Goal: Use online tool/utility: Utilize a website feature to perform a specific function

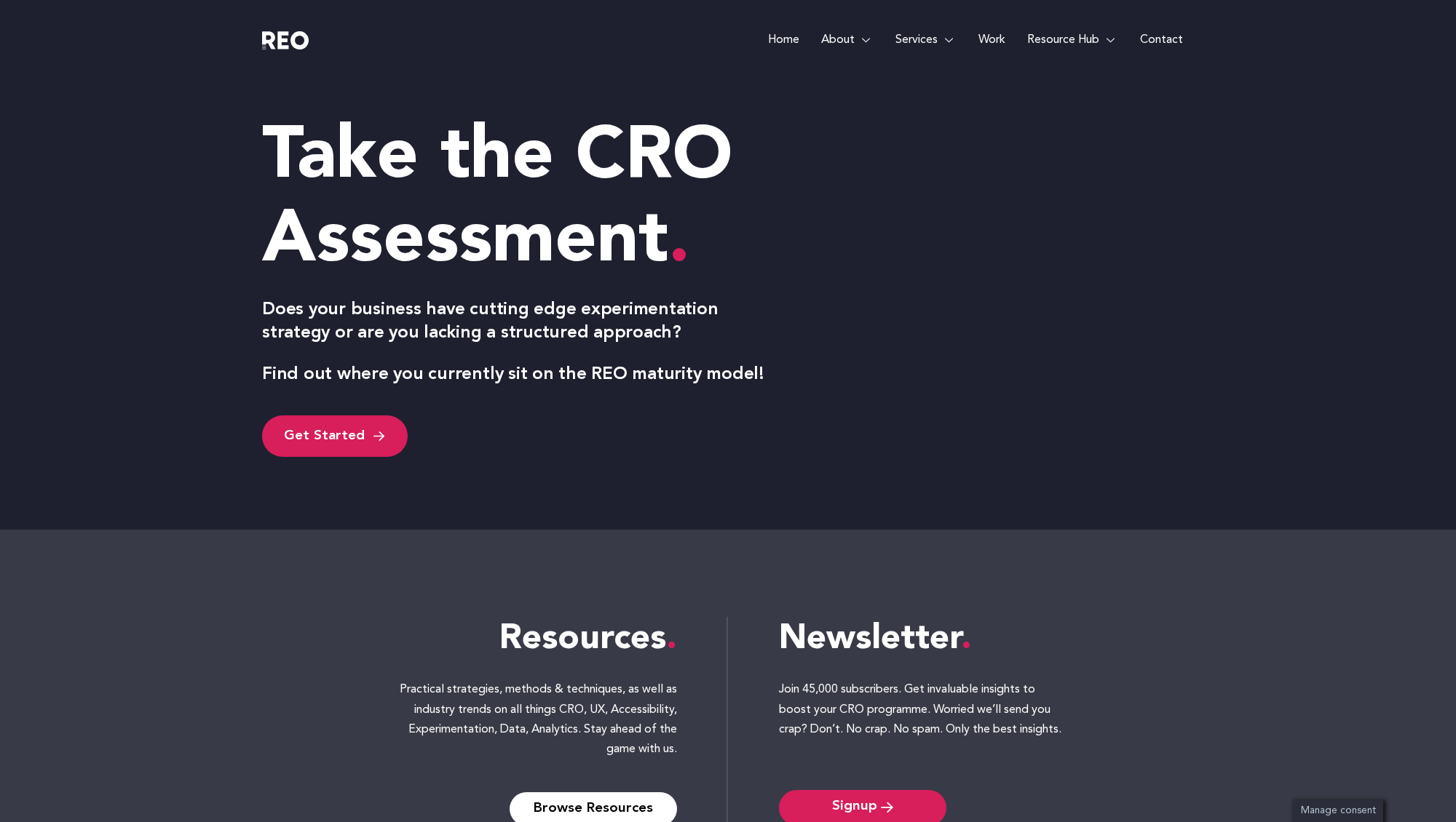
click at [335, 431] on e-page-transition at bounding box center [728, 411] width 1456 height 822
click at [337, 433] on span "Get Started" at bounding box center [324, 436] width 81 height 19
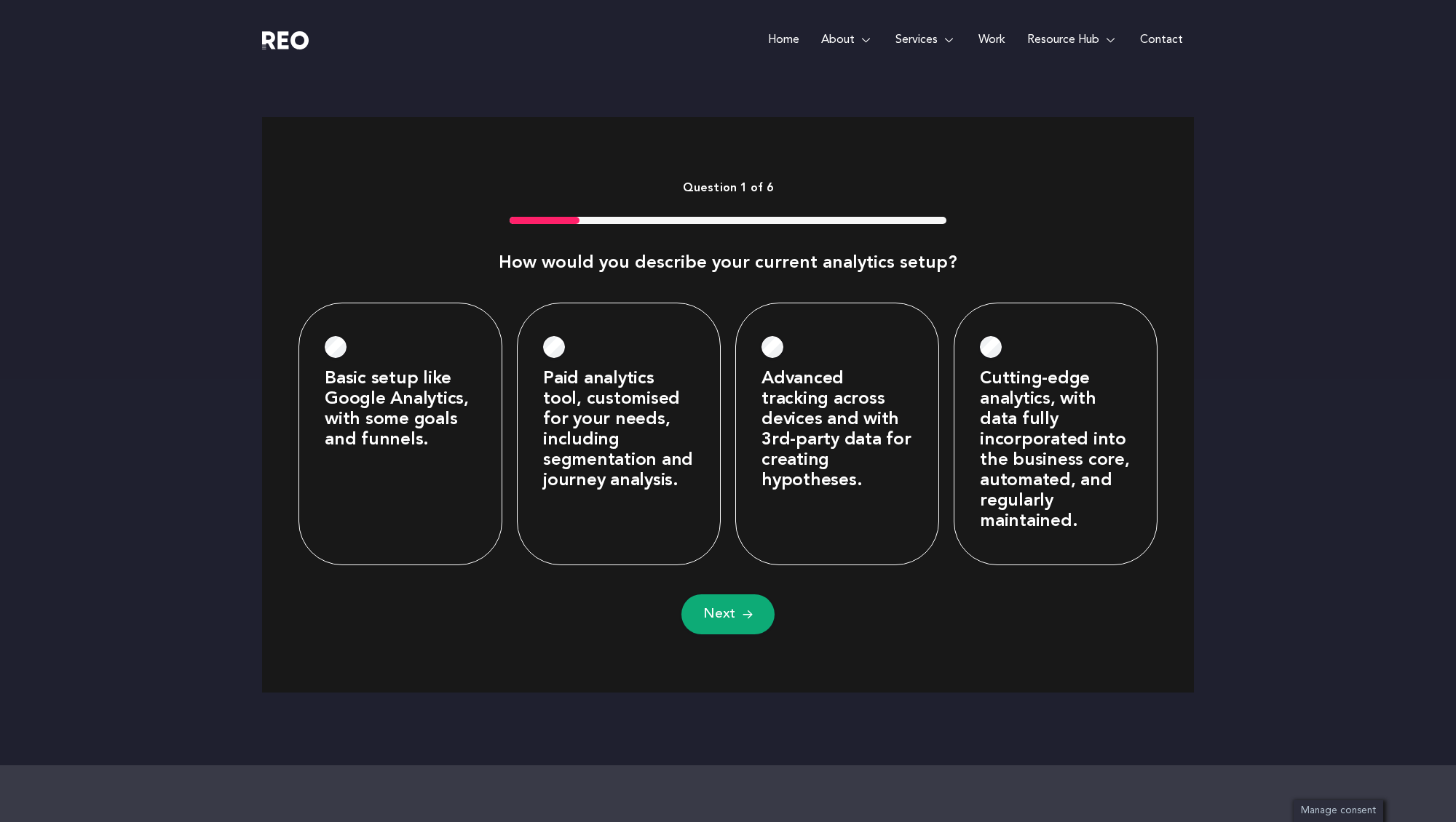
scroll to position [561, 0]
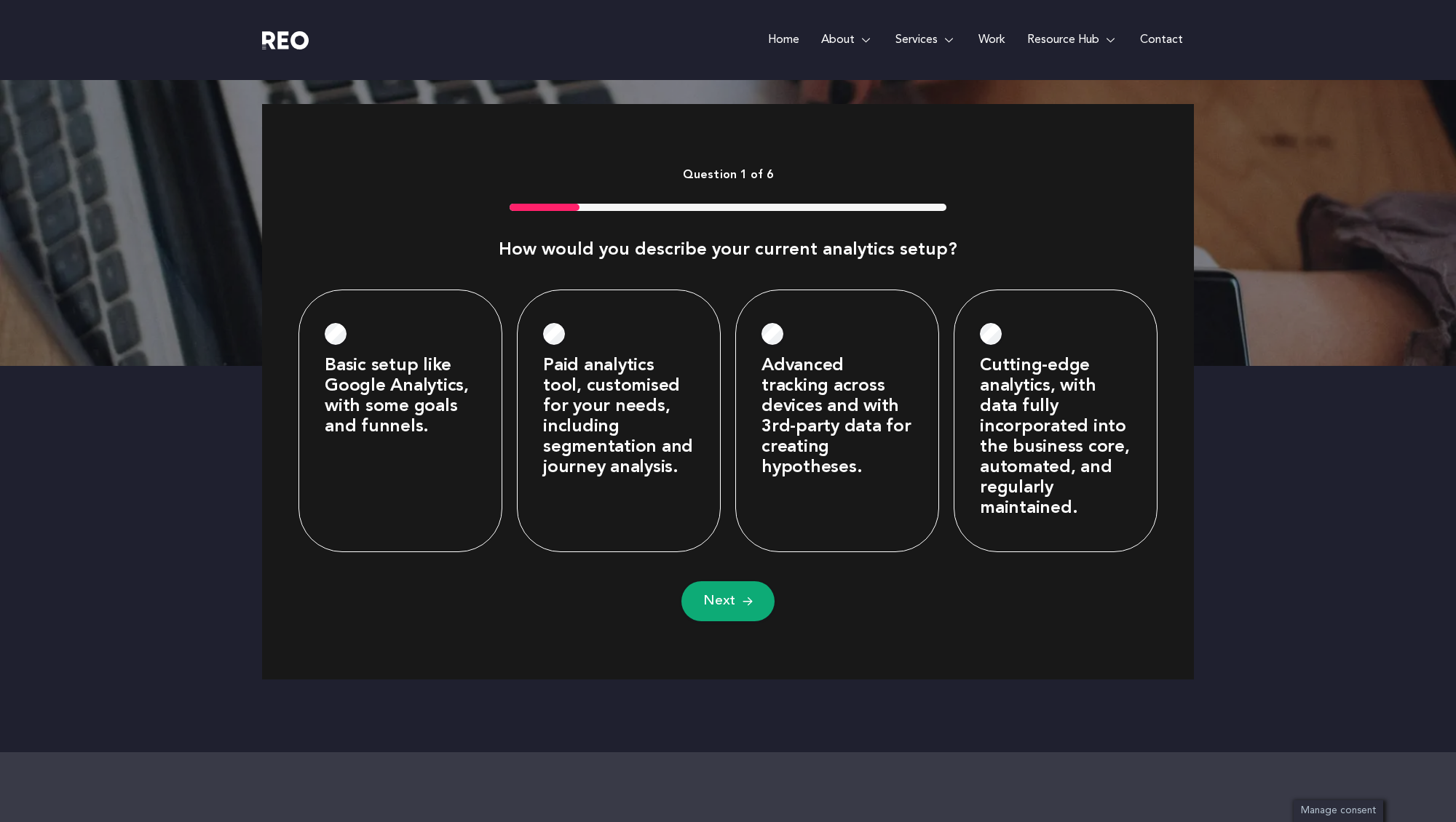
click at [749, 604] on img at bounding box center [747, 601] width 10 height 12
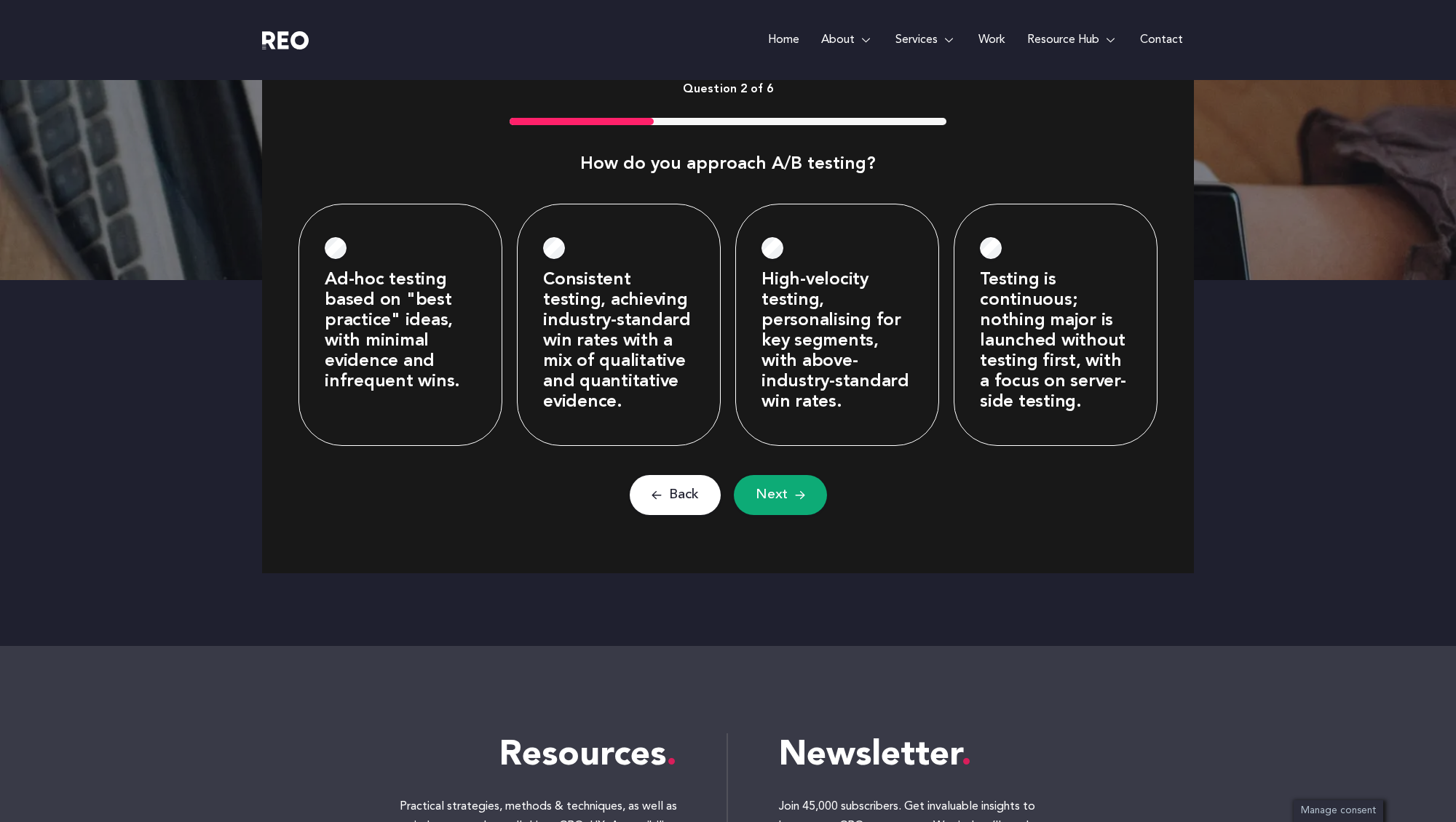
scroll to position [654, 0]
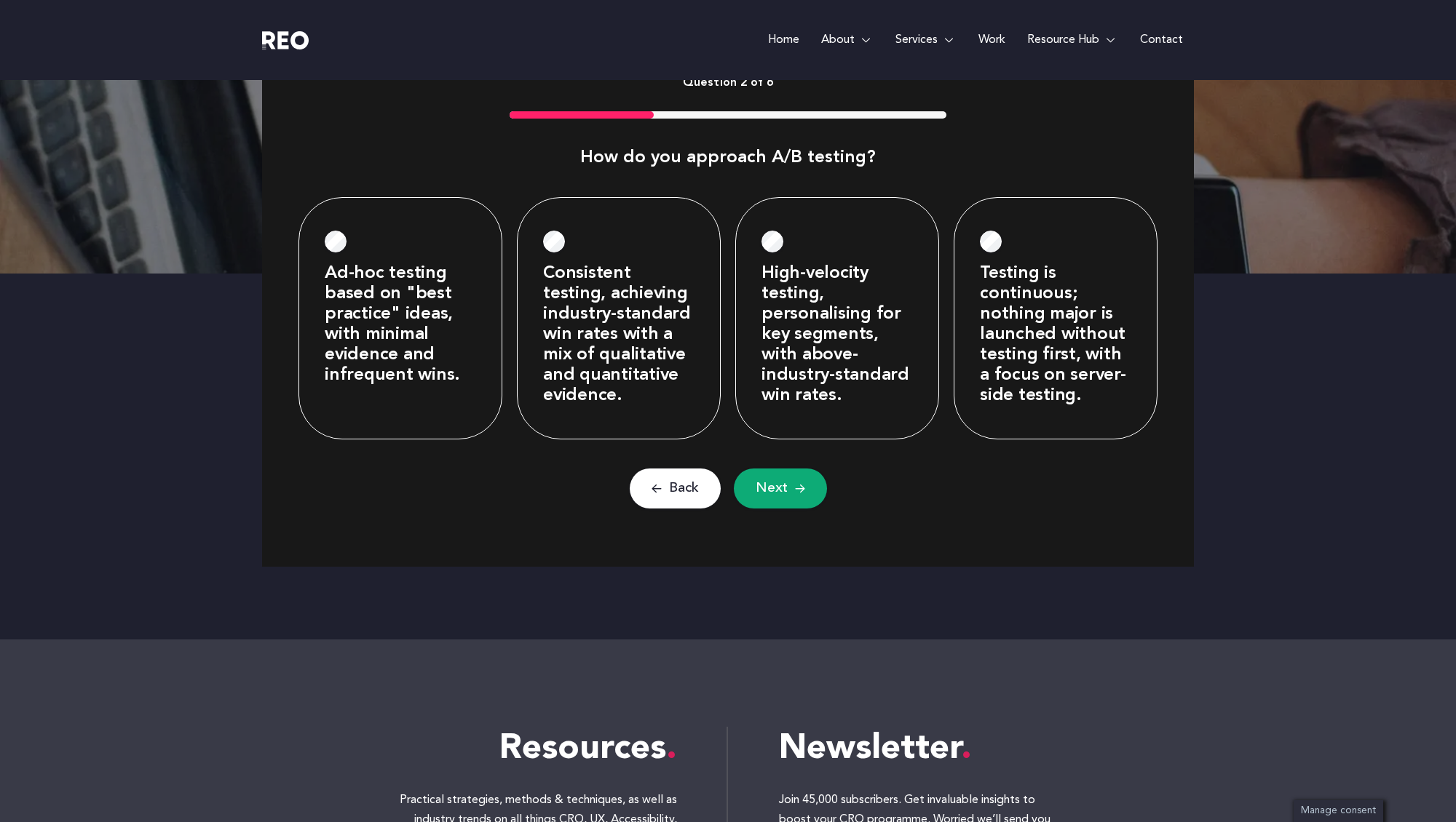
click at [773, 484] on span "Next" at bounding box center [771, 488] width 32 height 18
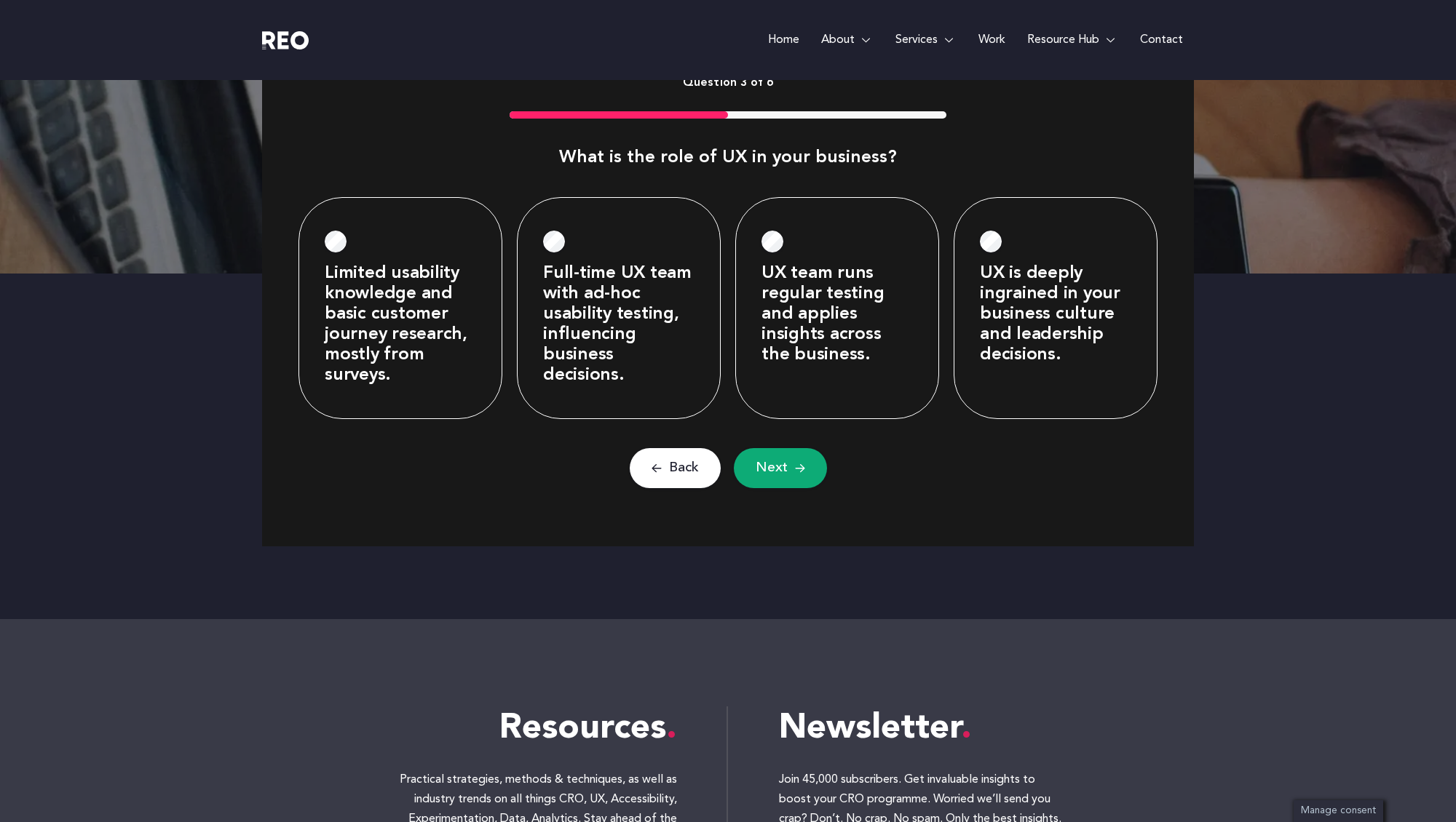
click at [809, 466] on button "Next" at bounding box center [780, 468] width 93 height 40
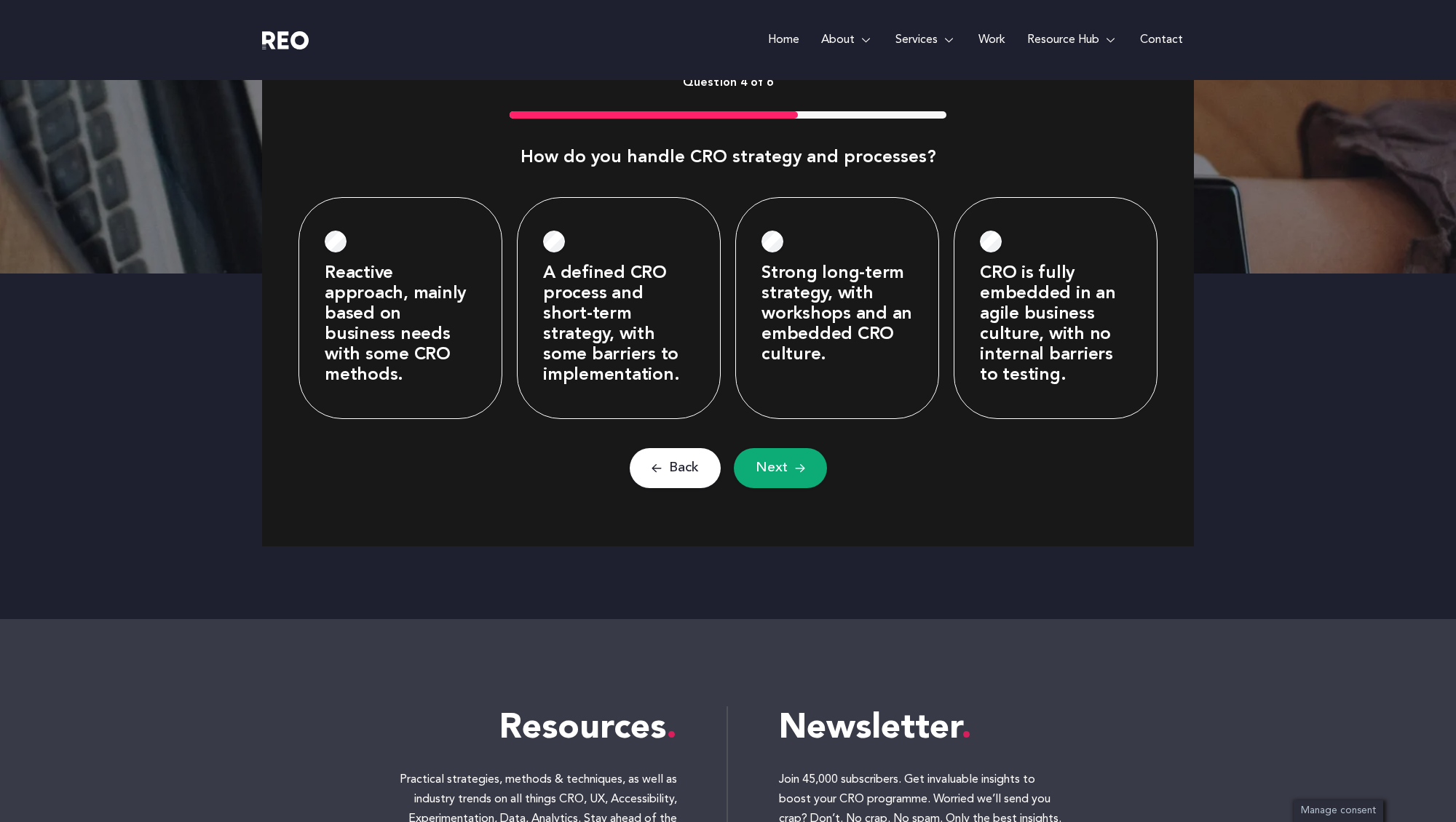
click at [769, 470] on span "Next" at bounding box center [771, 468] width 32 height 18
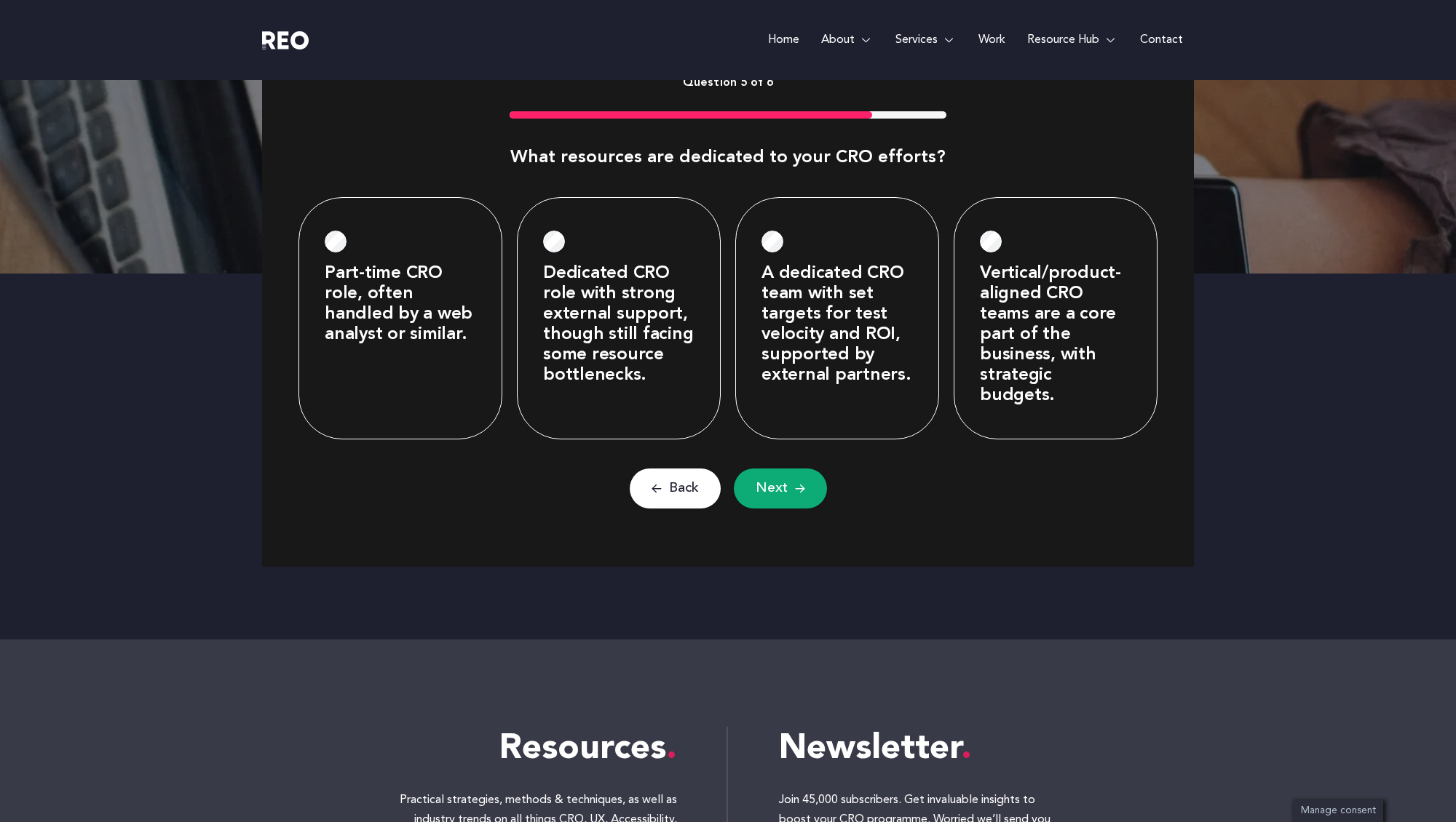
click at [777, 479] on span "Next" at bounding box center [771, 488] width 32 height 18
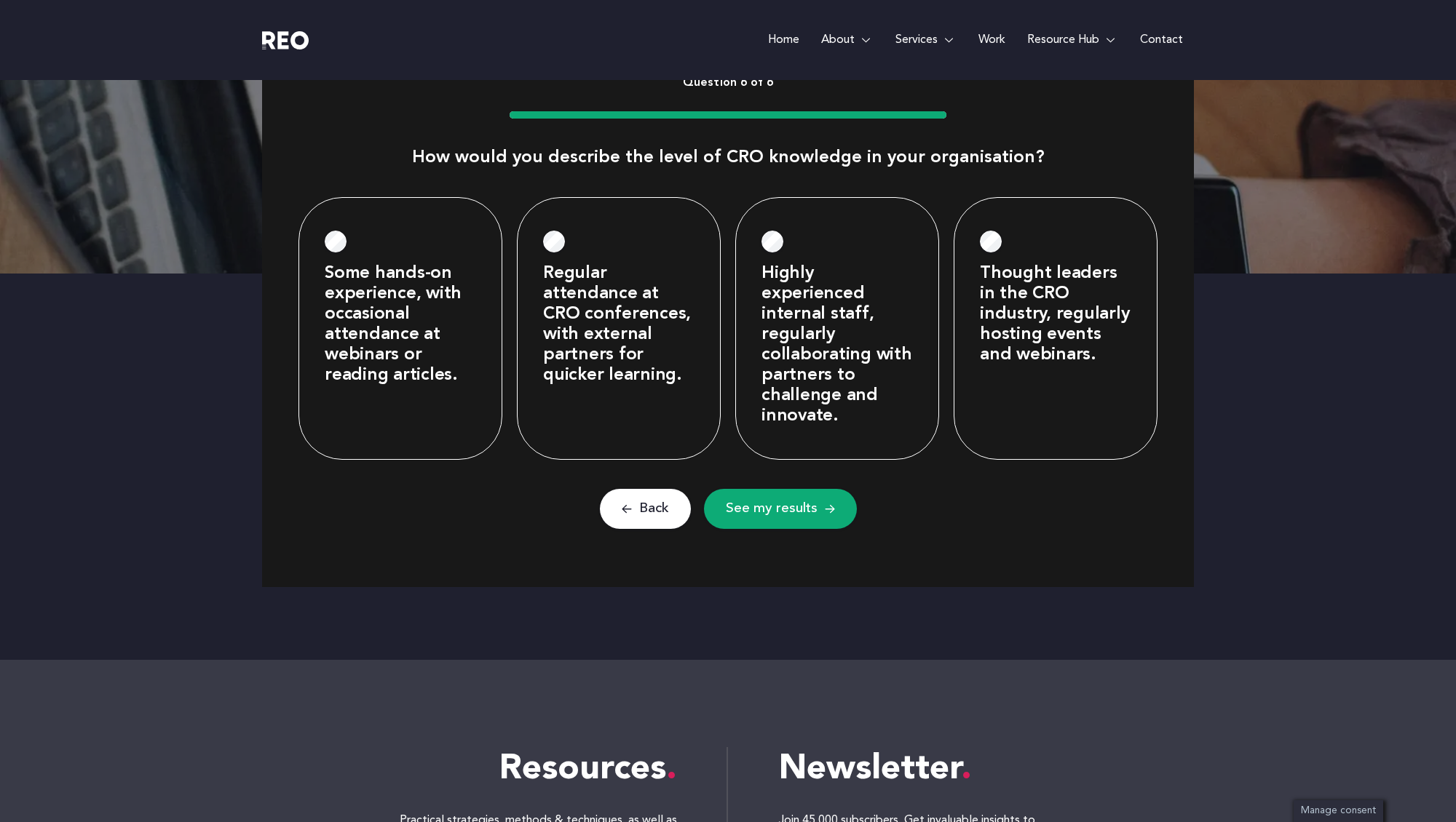
click at [762, 513] on span "See my results" at bounding box center [772, 509] width 92 height 18
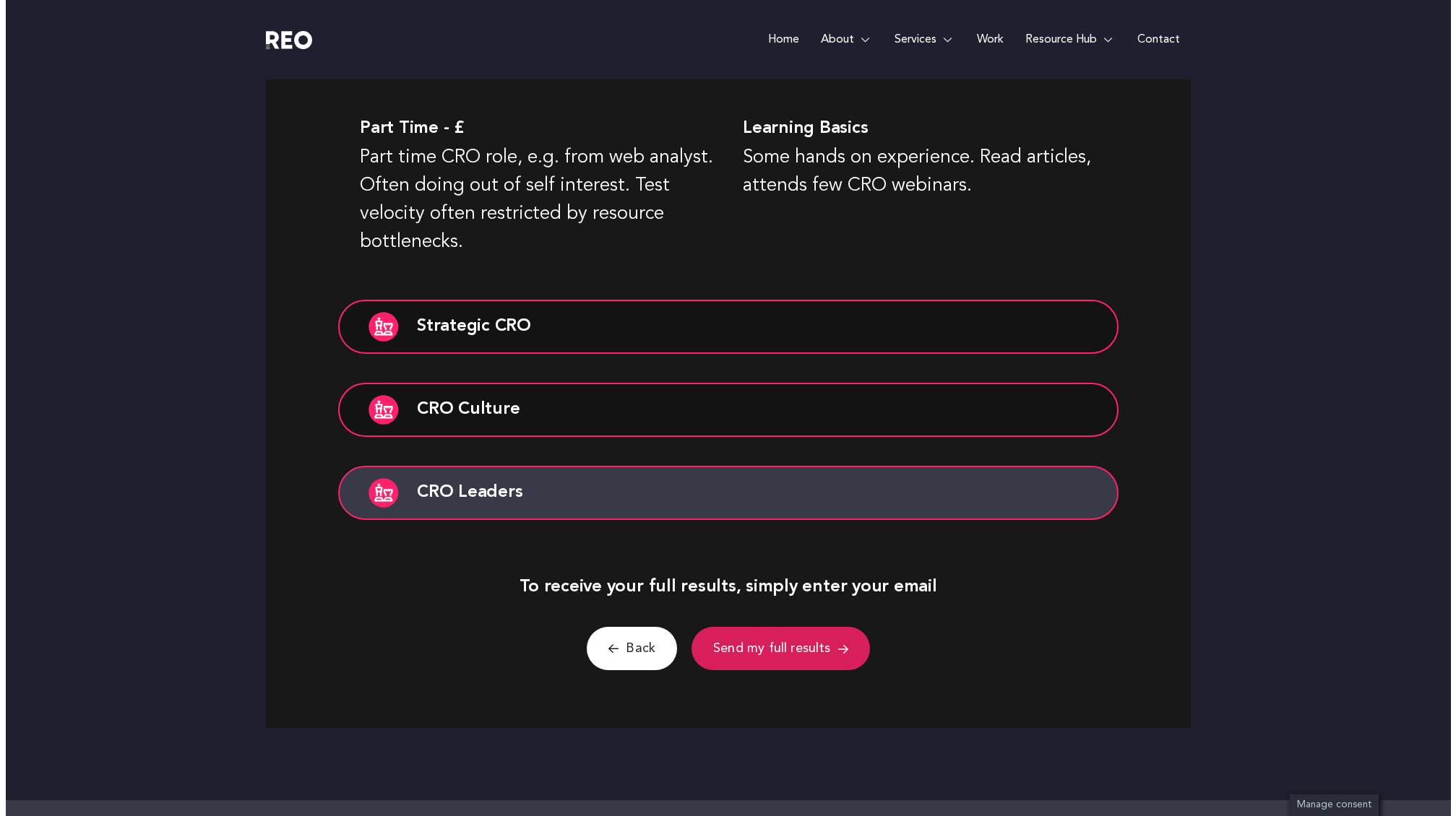
scroll to position [1268, 0]
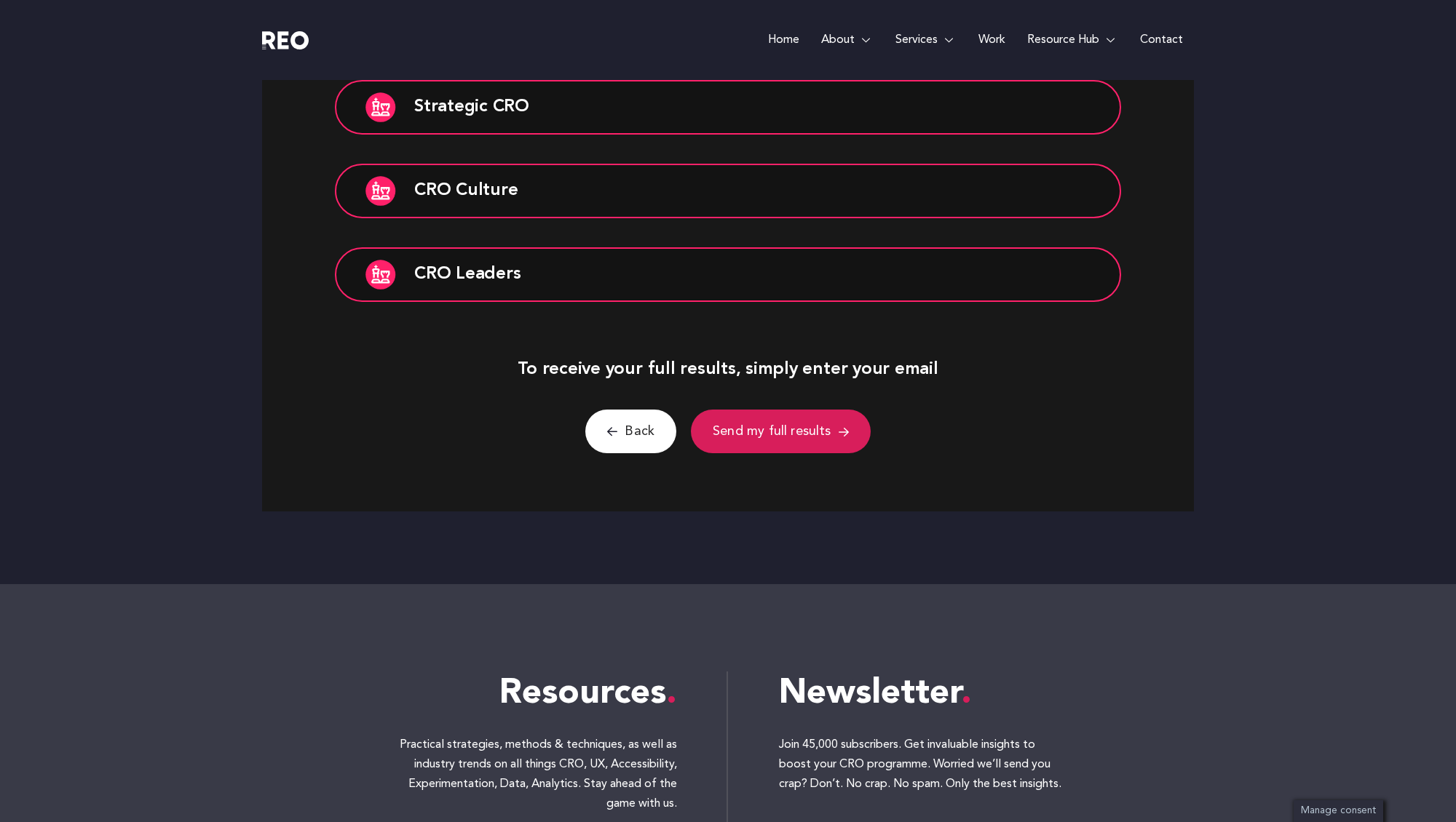
click at [770, 430] on span "Send my full results" at bounding box center [772, 431] width 119 height 22
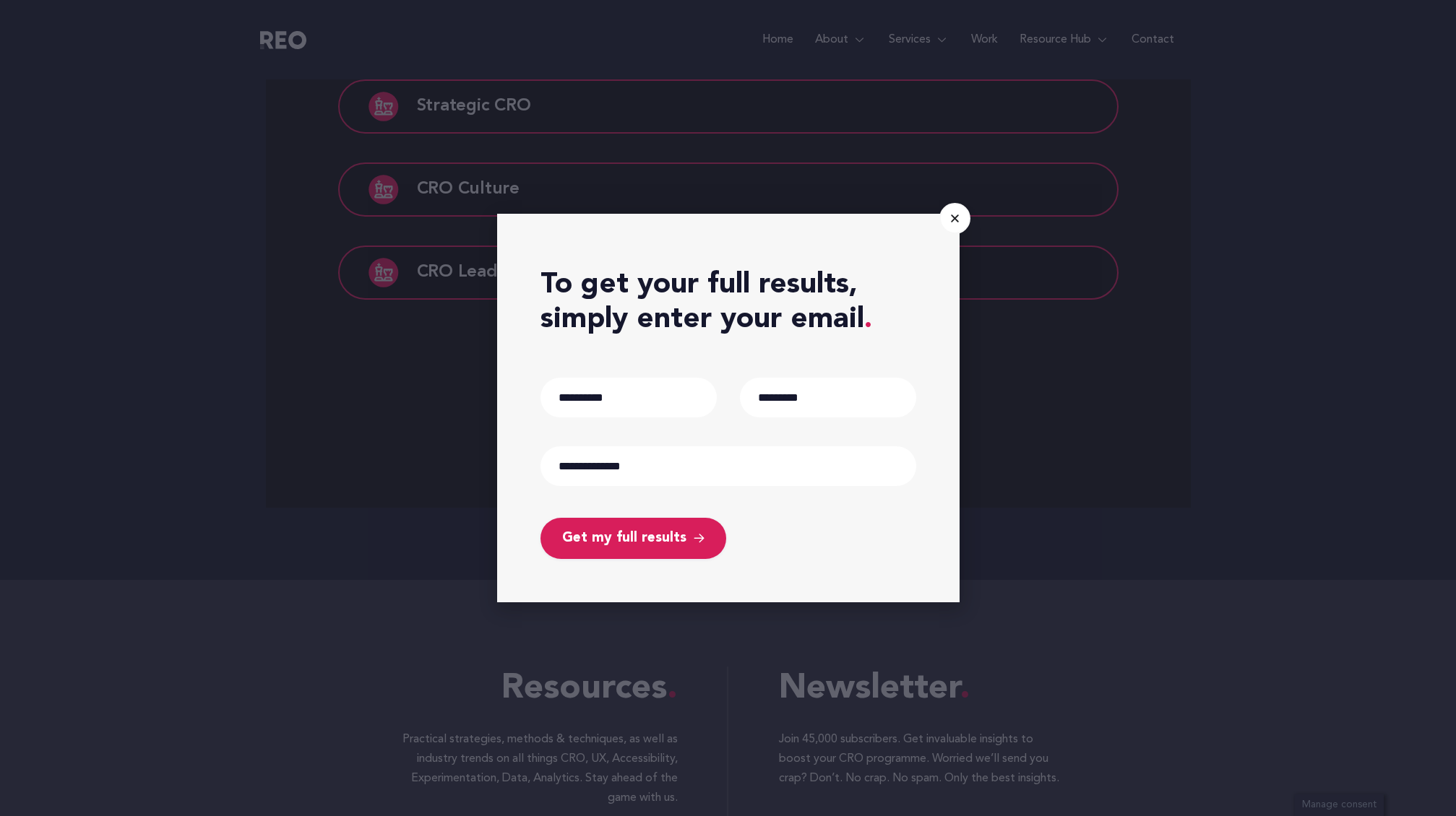
click at [637, 542] on span "Get my full results" at bounding box center [624, 538] width 124 height 19
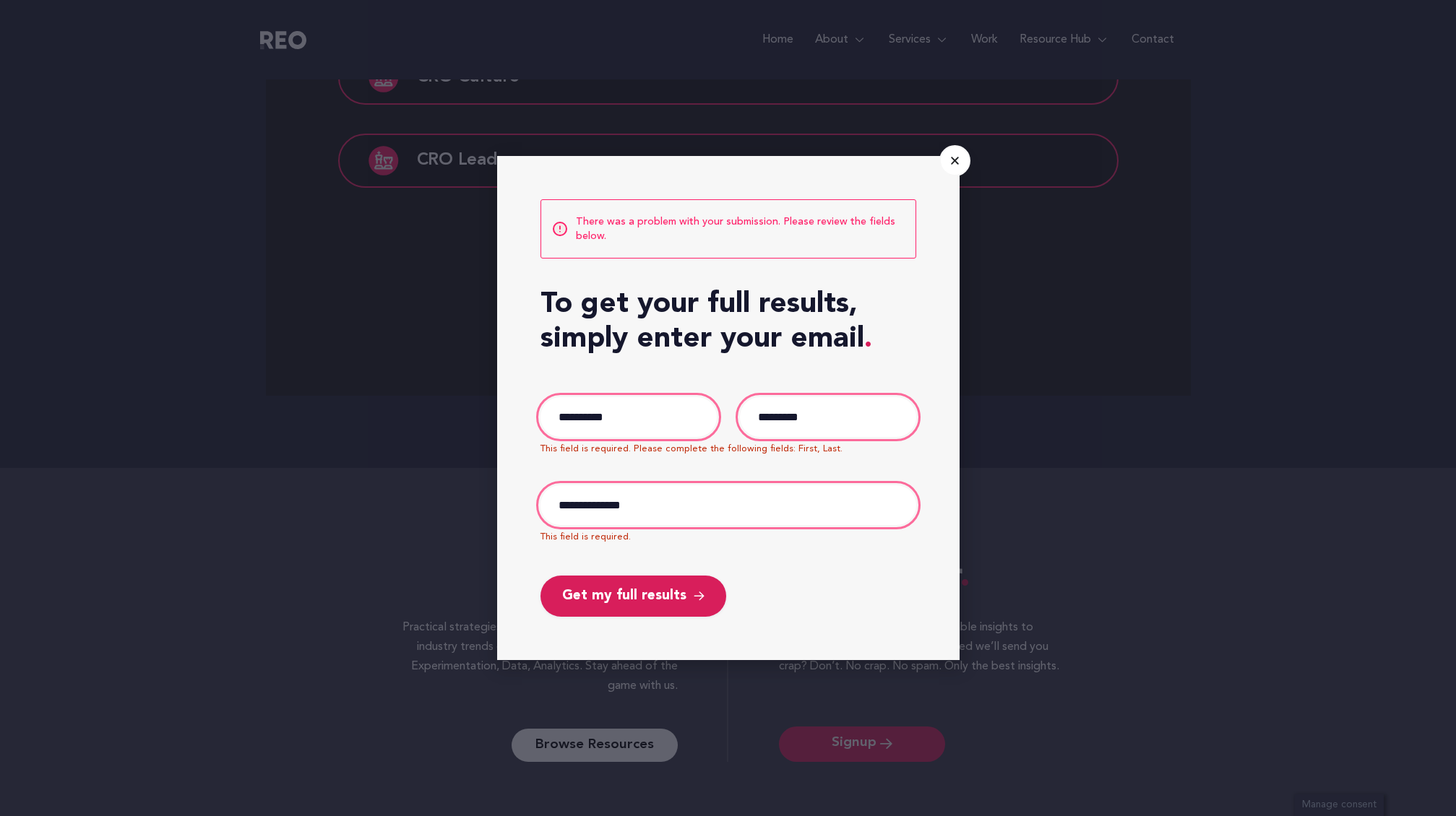
scroll to position [1395, 0]
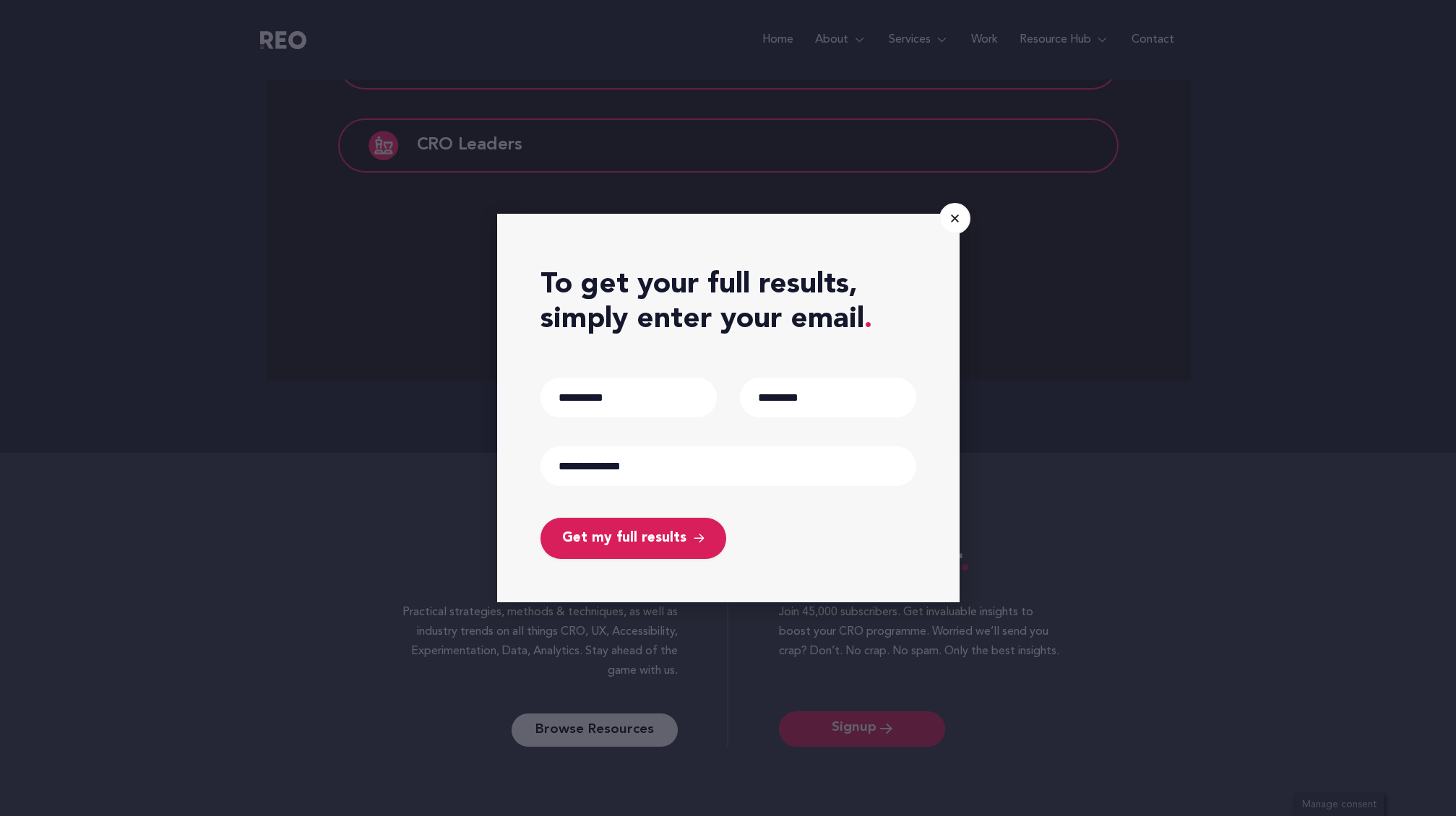
click at [623, 544] on span "Get my full results" at bounding box center [624, 538] width 124 height 19
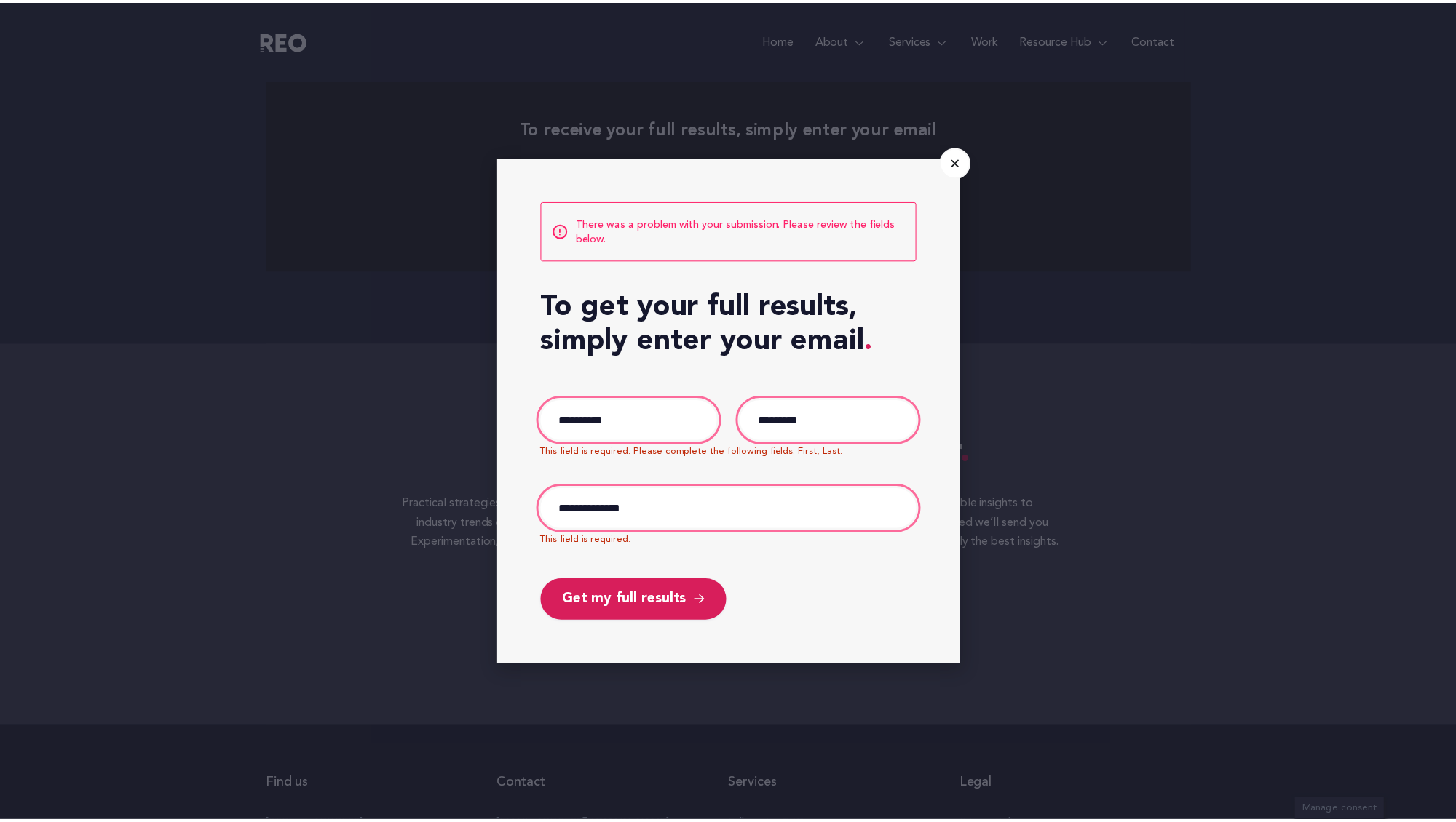
scroll to position [1533, 0]
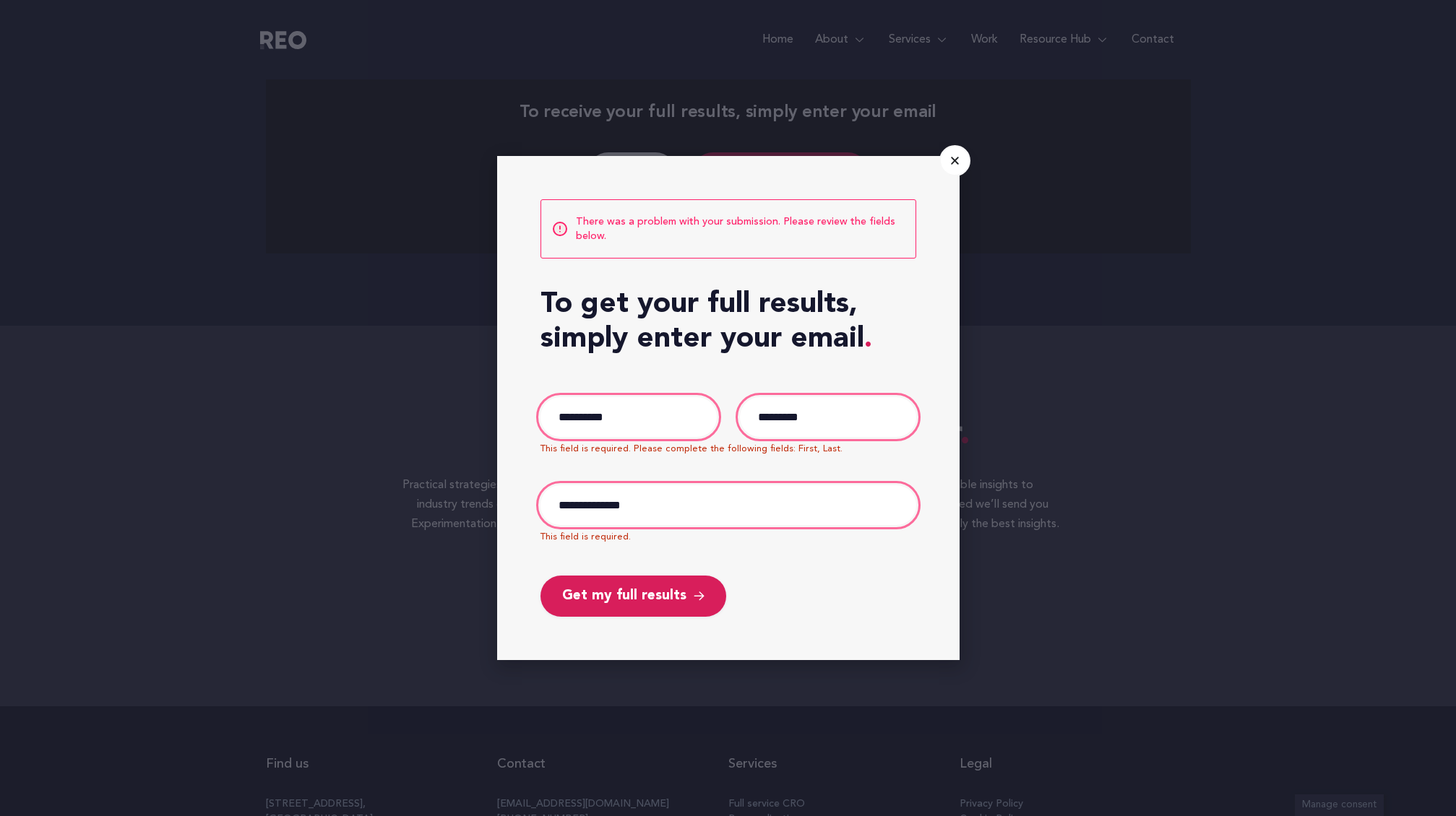
drag, startPoint x: 950, startPoint y: 162, endPoint x: 961, endPoint y: 166, distance: 11.7
click at [951, 162] on icon "Close" at bounding box center [955, 161] width 11 height 11
